Goal: Information Seeking & Learning: Stay updated

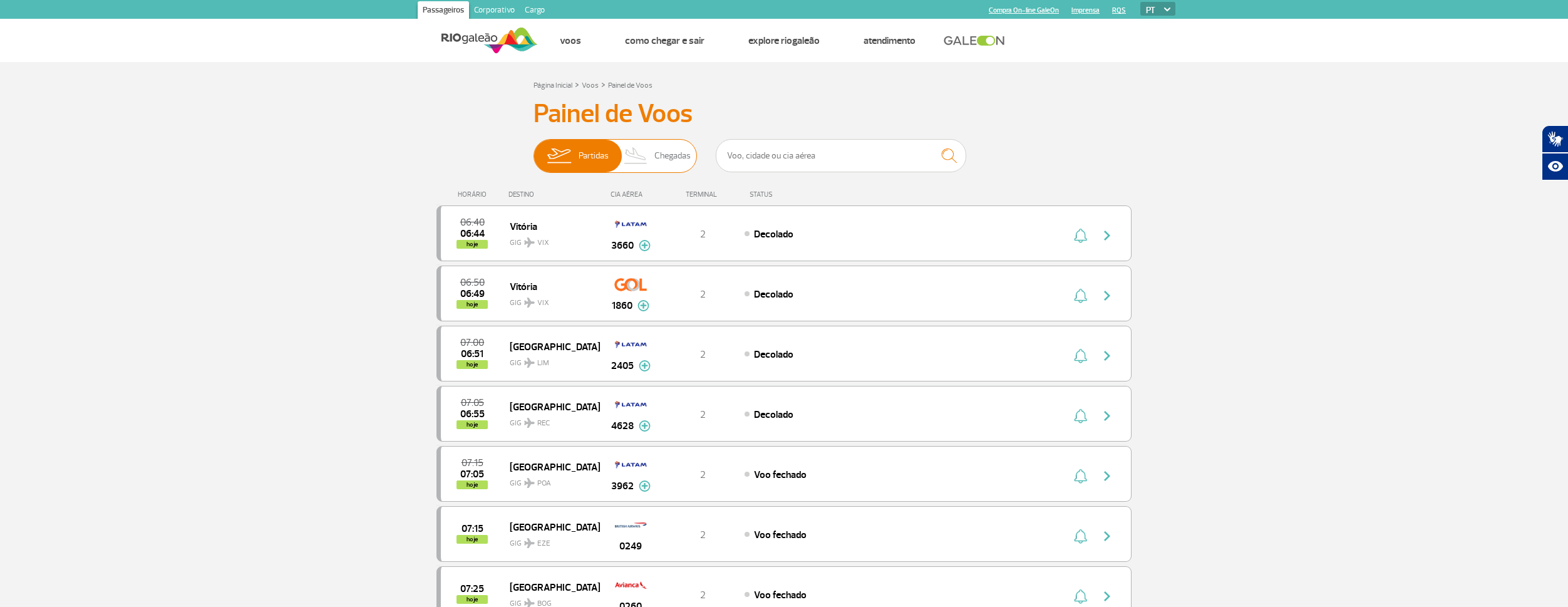
click at [668, 156] on span "Chegadas" at bounding box center [672, 156] width 37 height 32
click at [533, 150] on input "Partidas Chegadas" at bounding box center [533, 150] width 0 height 0
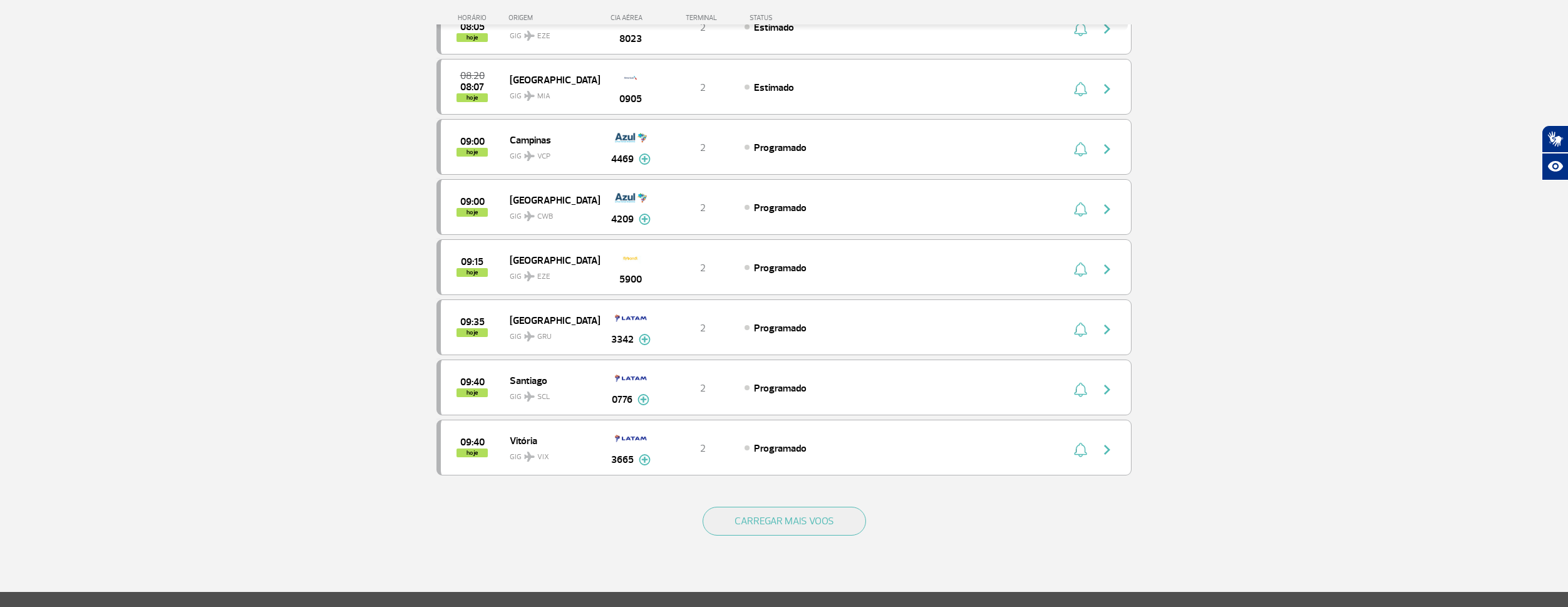
scroll to position [1002, 0]
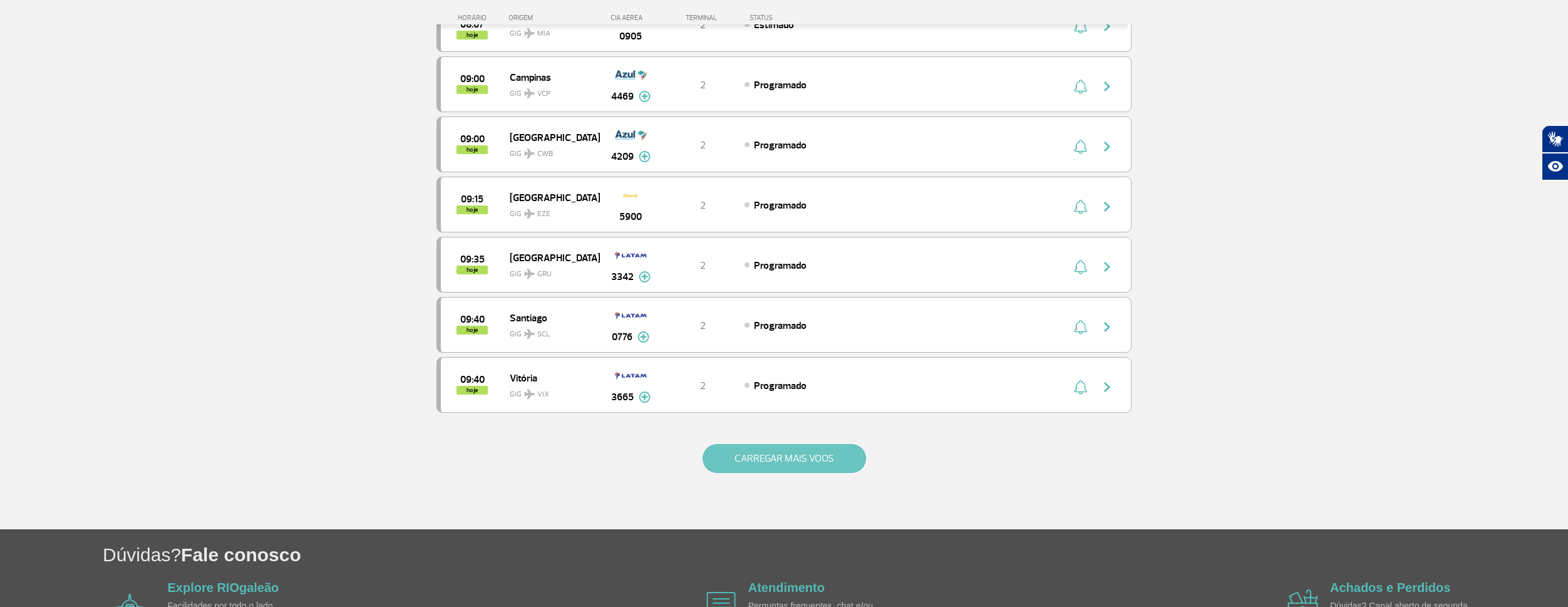
click at [747, 466] on button "CARREGAR MAIS VOOS" at bounding box center [784, 458] width 163 height 29
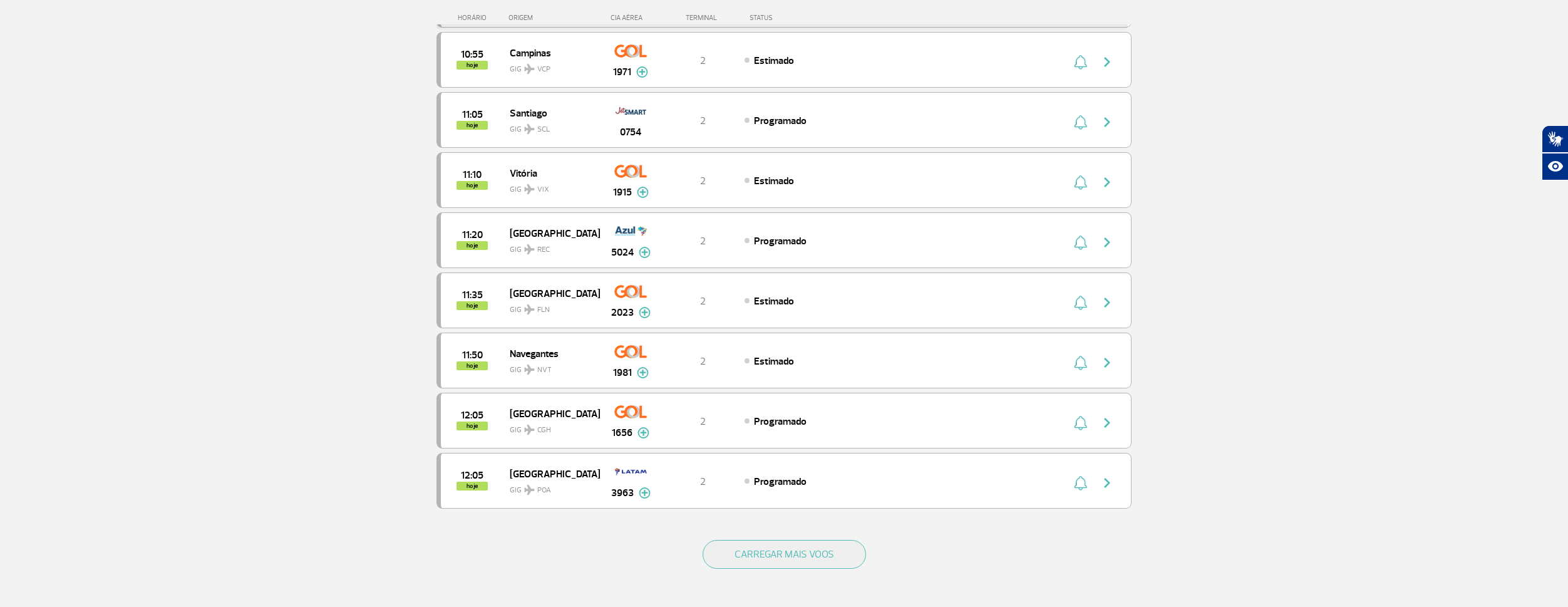
scroll to position [2130, 0]
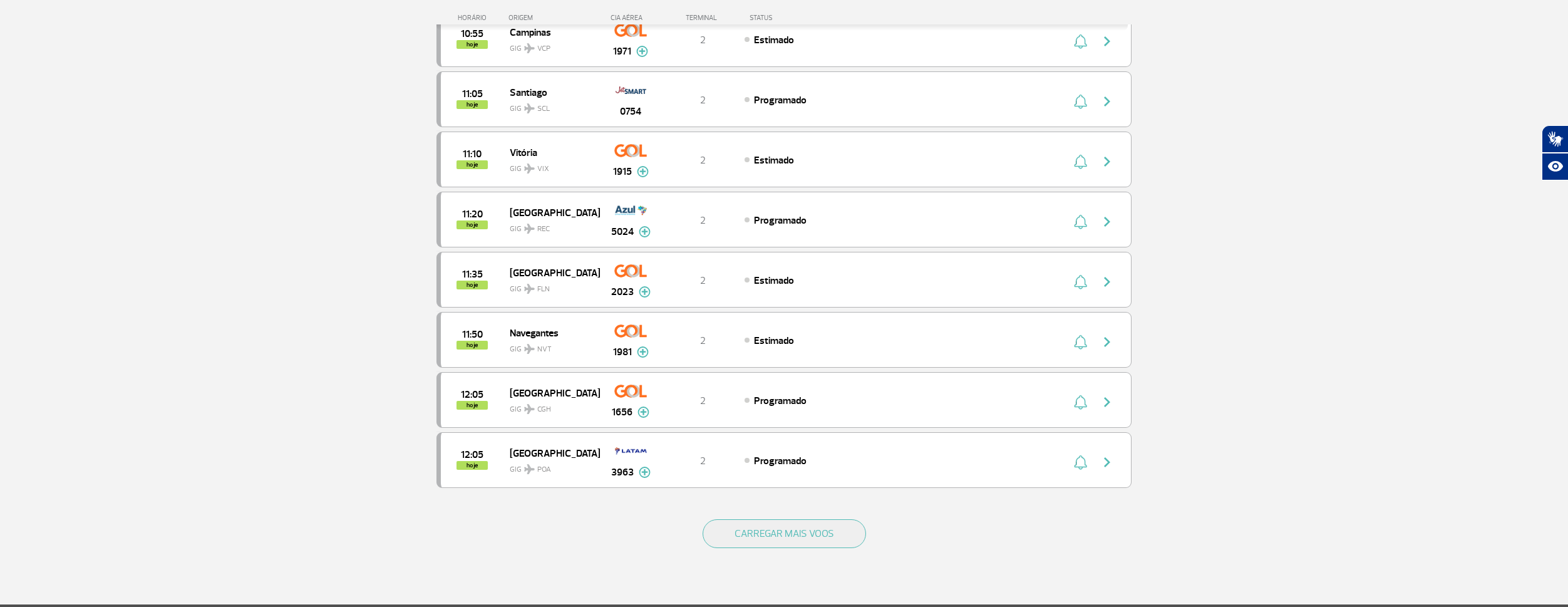
click at [736, 517] on div "CARREGAR MAIS VOOS" at bounding box center [784, 554] width 695 height 101
click at [741, 534] on button "CARREGAR MAIS VOOS" at bounding box center [784, 534] width 163 height 29
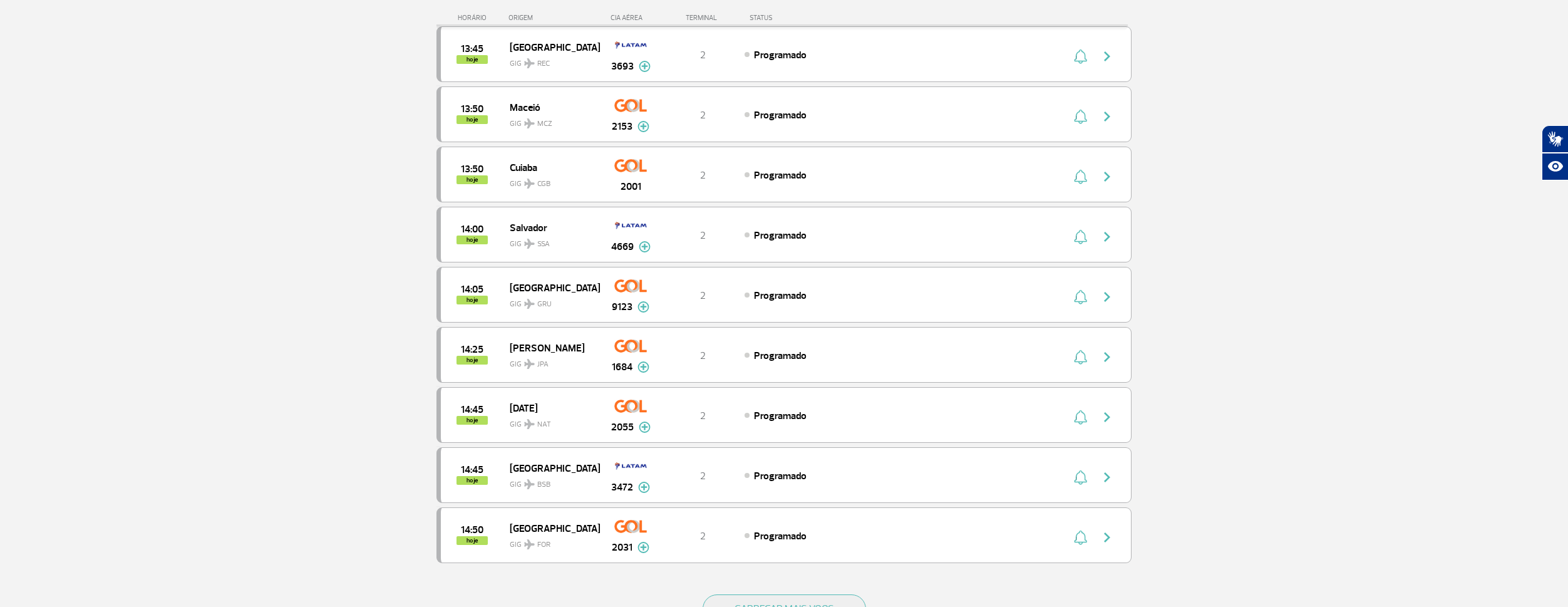
scroll to position [3495, 0]
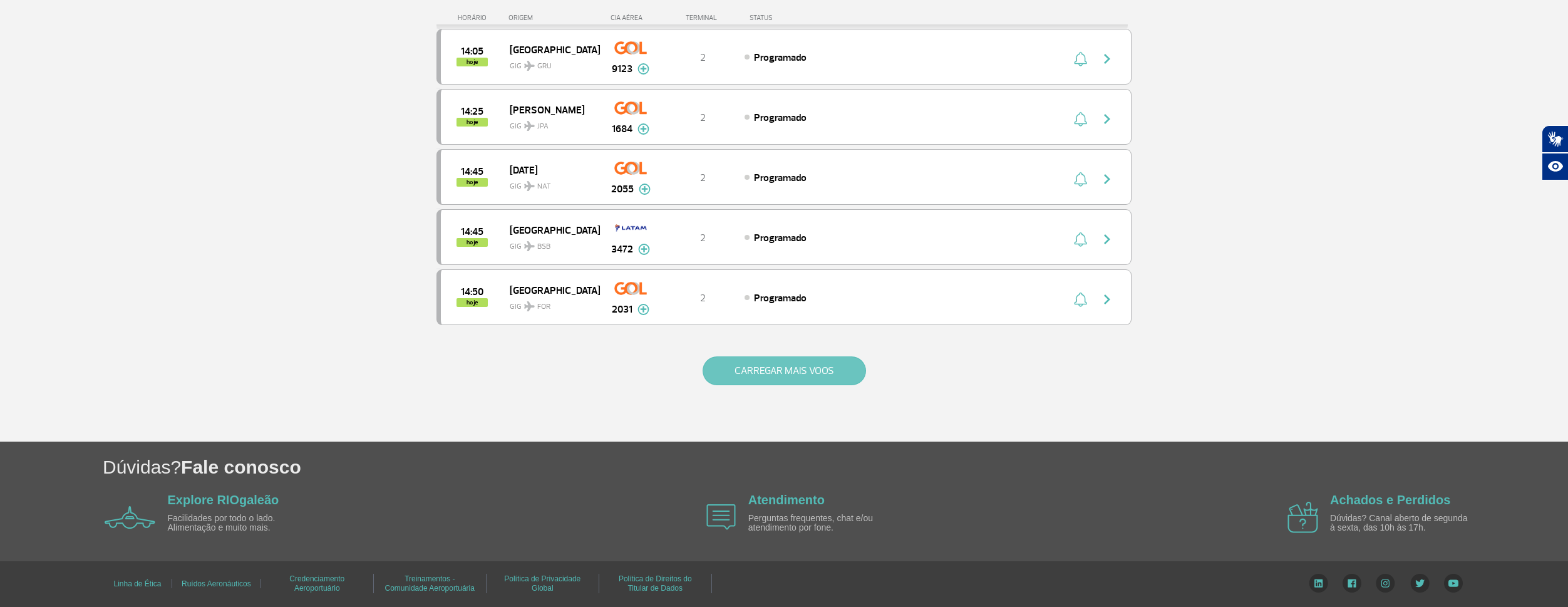
click at [733, 373] on button "CARREGAR MAIS VOOS" at bounding box center [784, 371] width 163 height 29
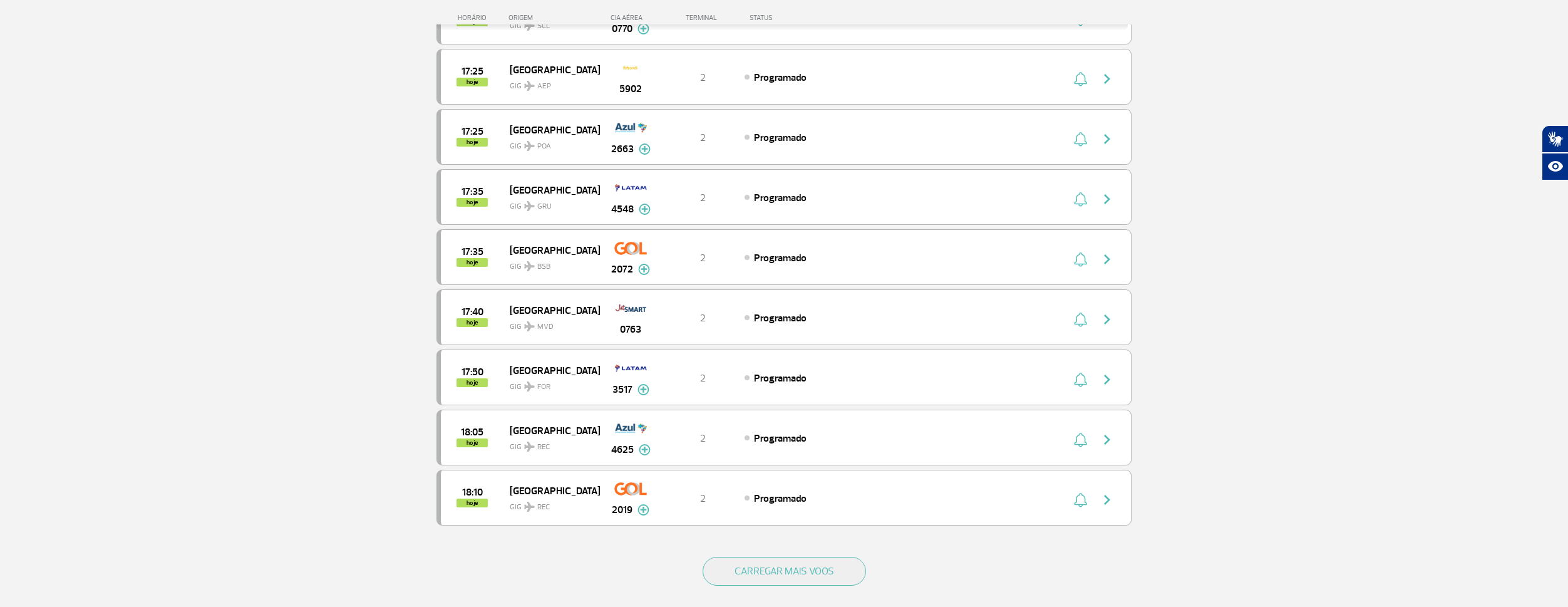
scroll to position [4560, 0]
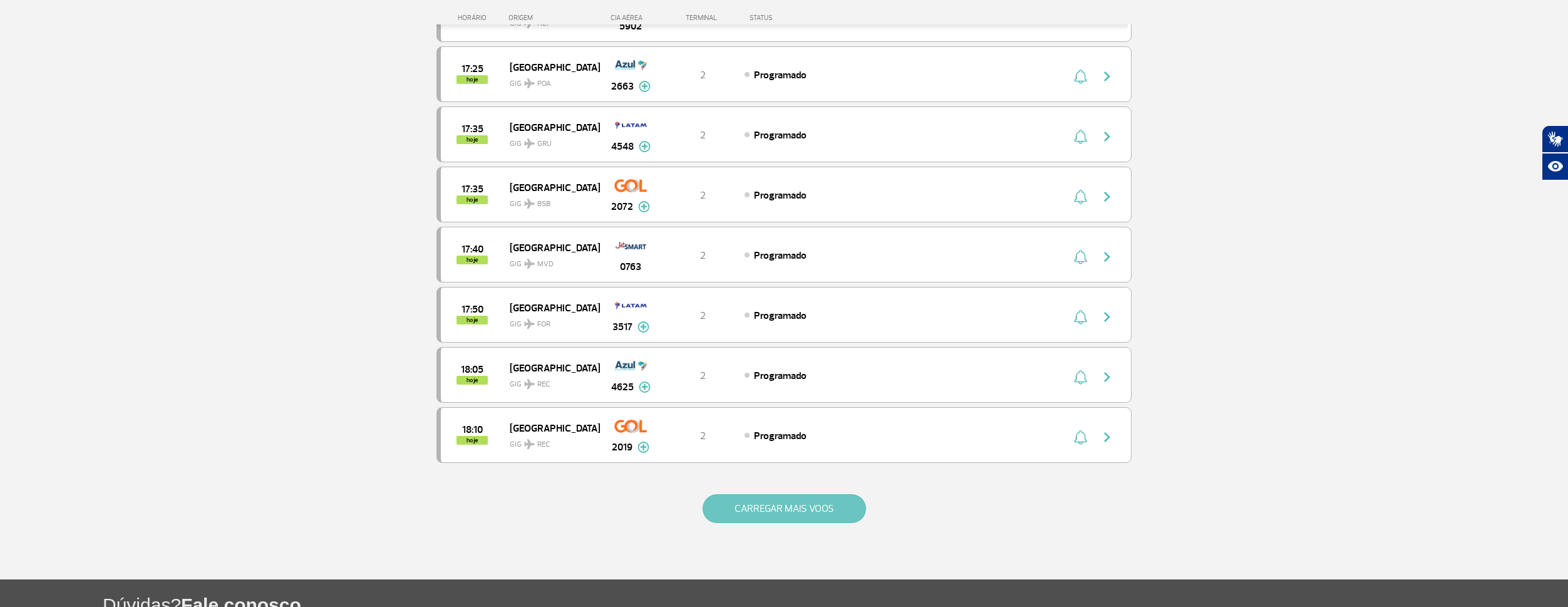
click at [739, 506] on button "CARREGAR MAIS VOOS" at bounding box center [784, 508] width 163 height 29
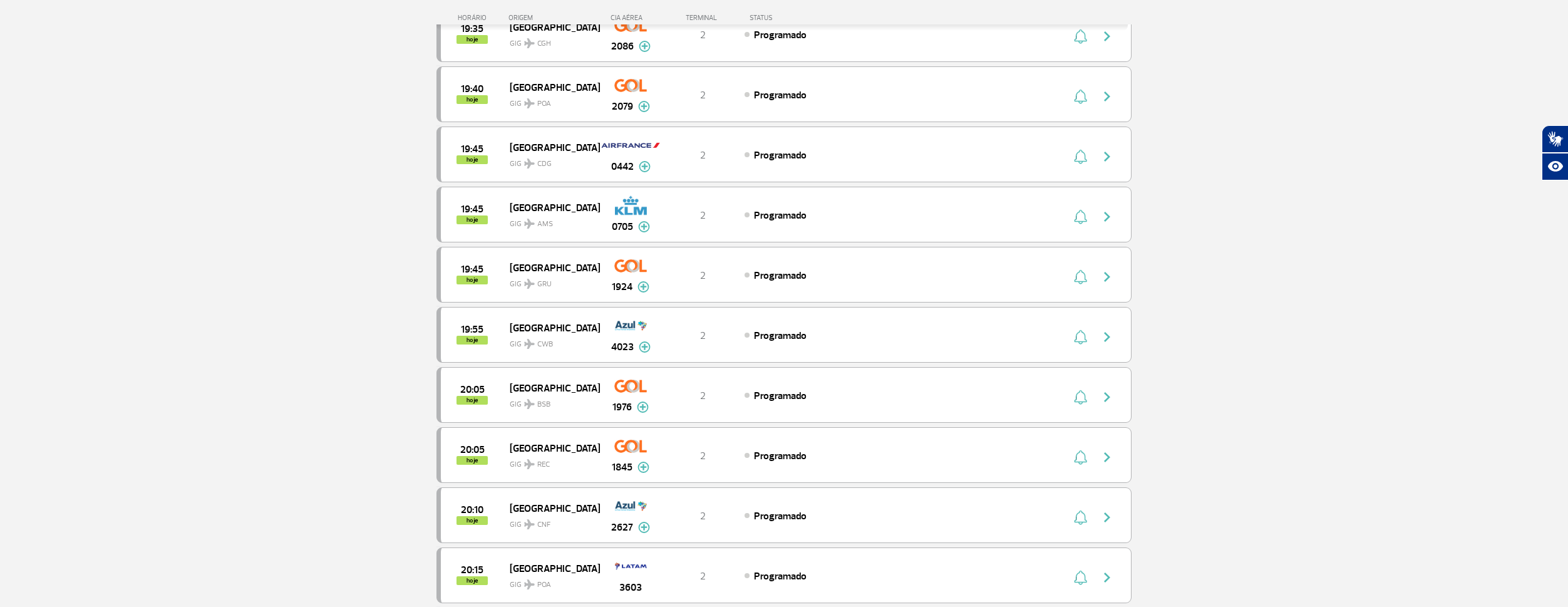
scroll to position [5900, 0]
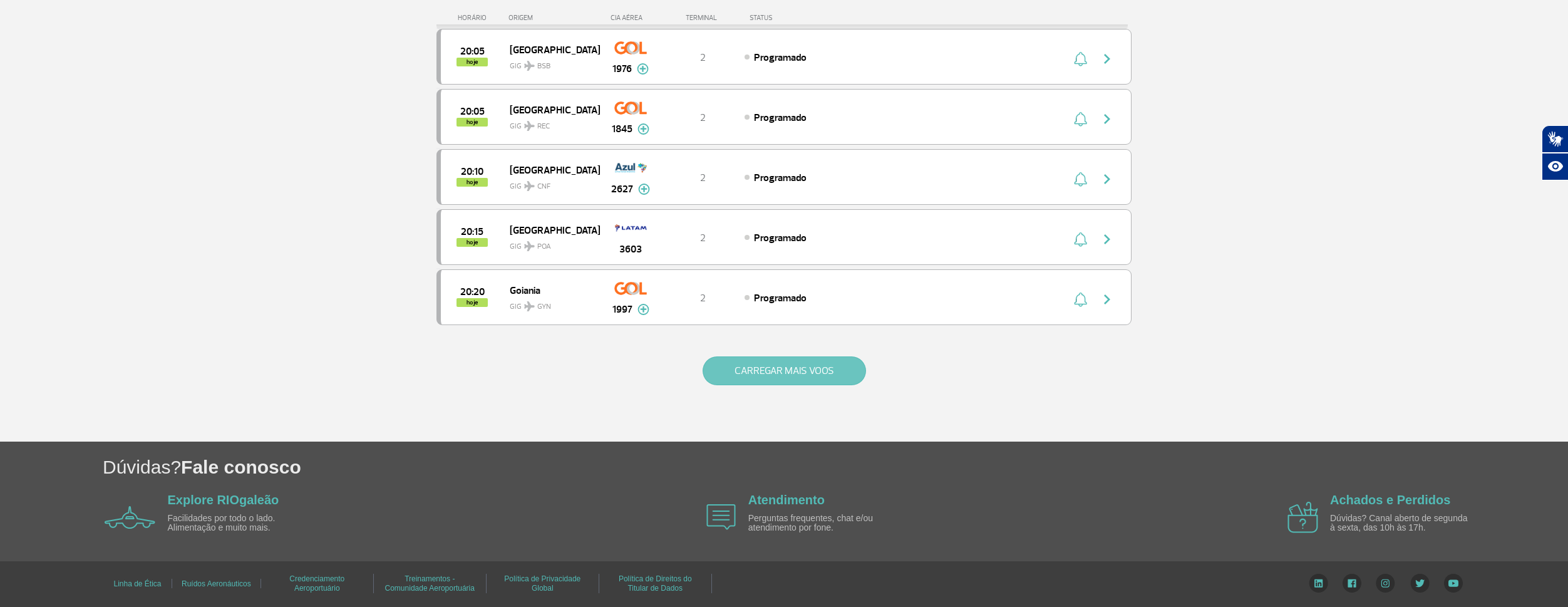
click at [774, 374] on button "CARREGAR MAIS VOOS" at bounding box center [784, 371] width 163 height 29
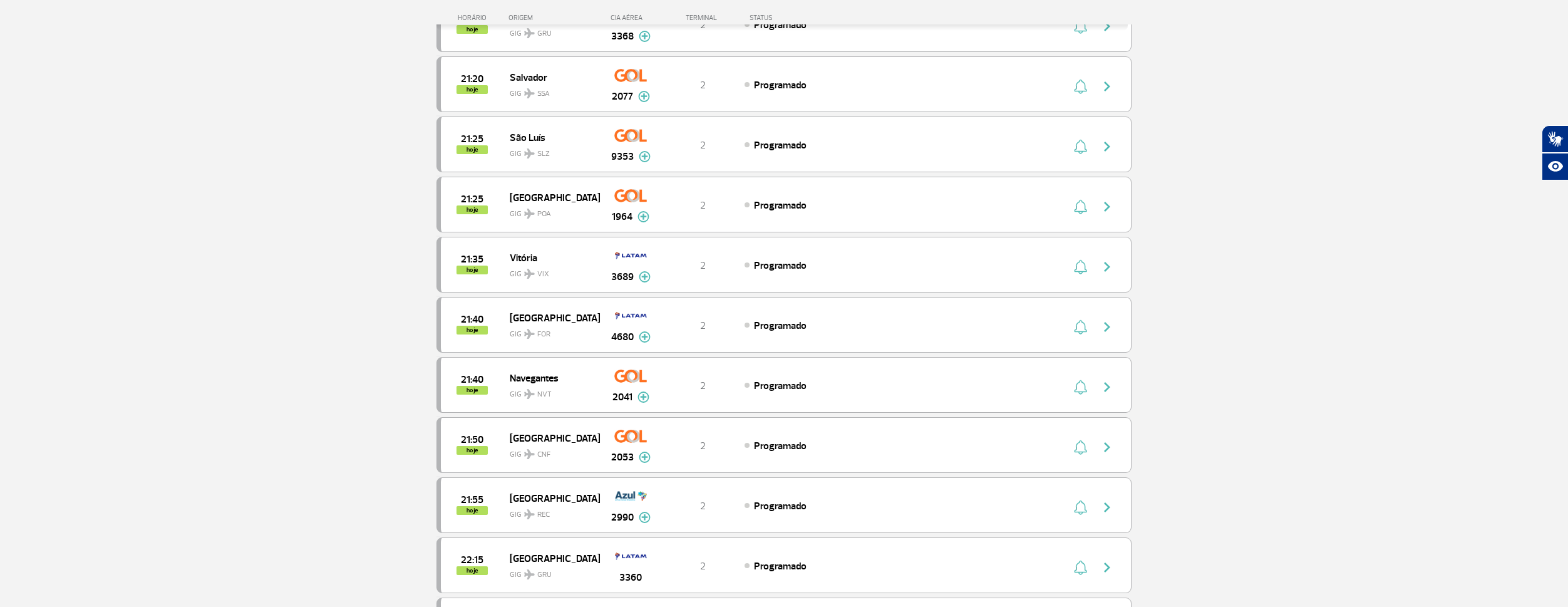
scroll to position [6964, 0]
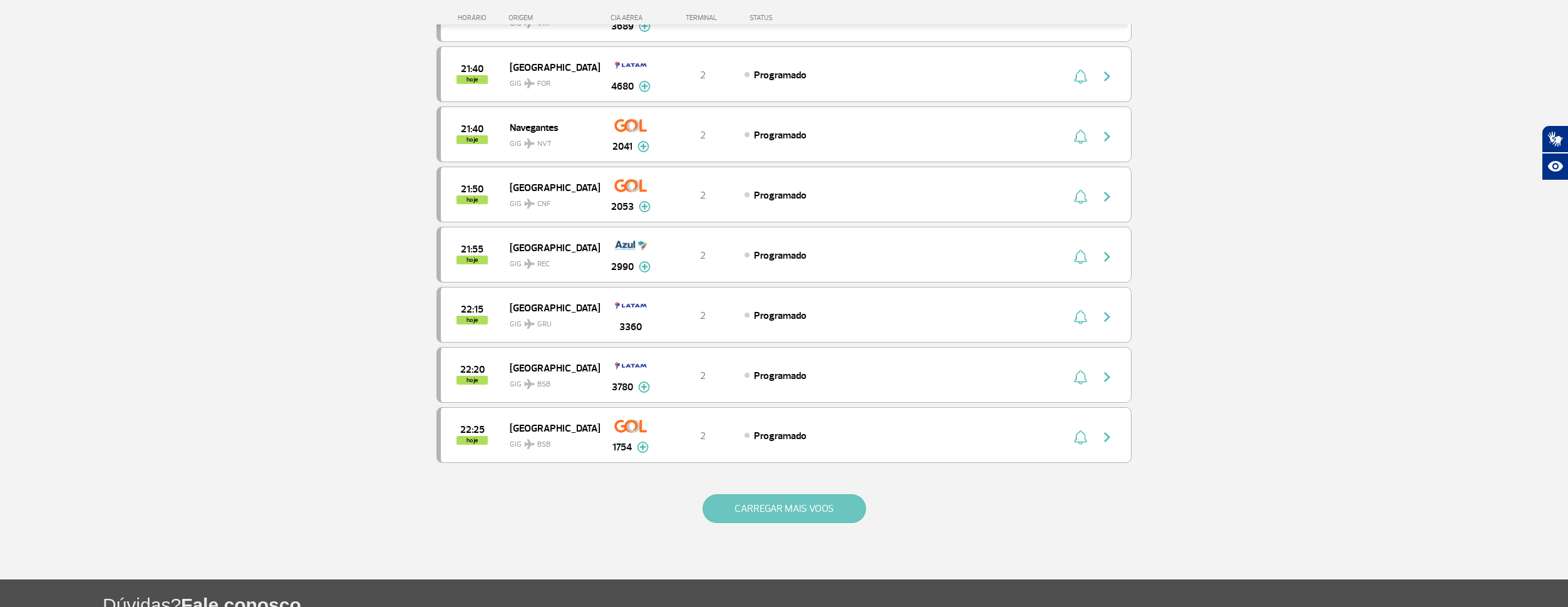
click at [835, 506] on button "CARREGAR MAIS VOOS" at bounding box center [784, 508] width 163 height 29
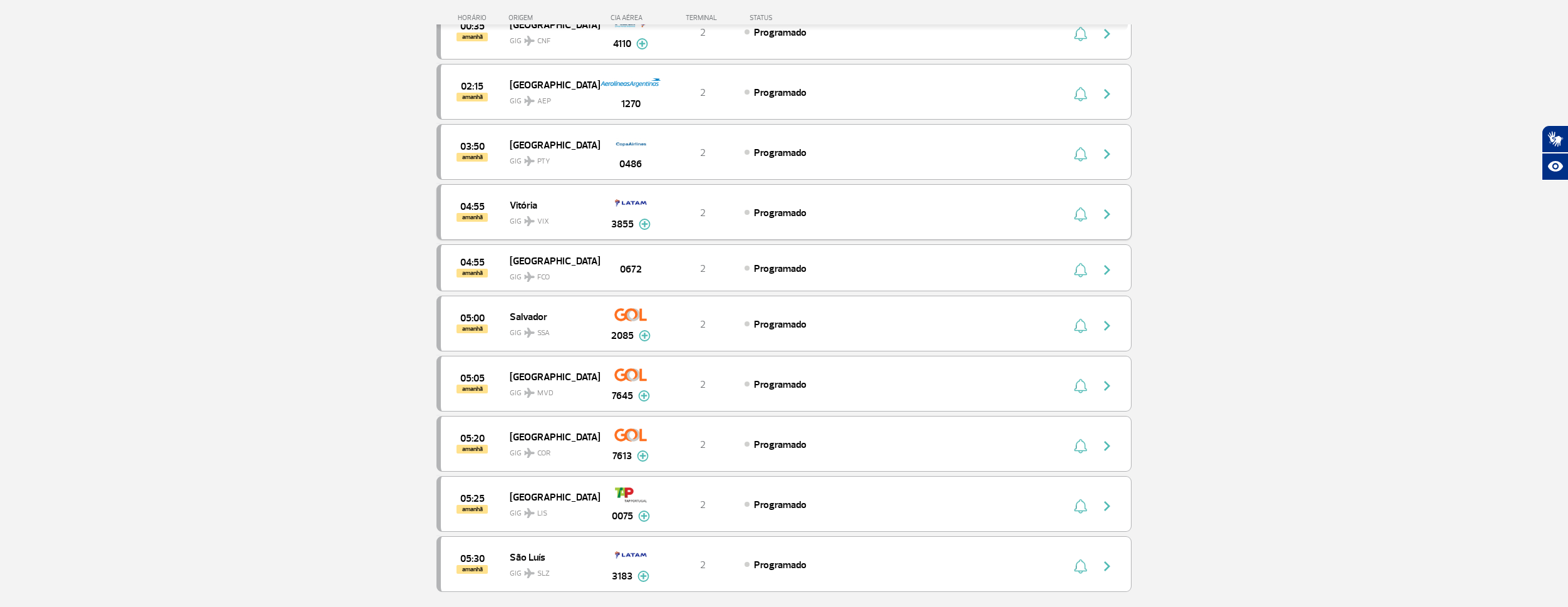
scroll to position [8091, 0]
